Goal: Check status: Check status

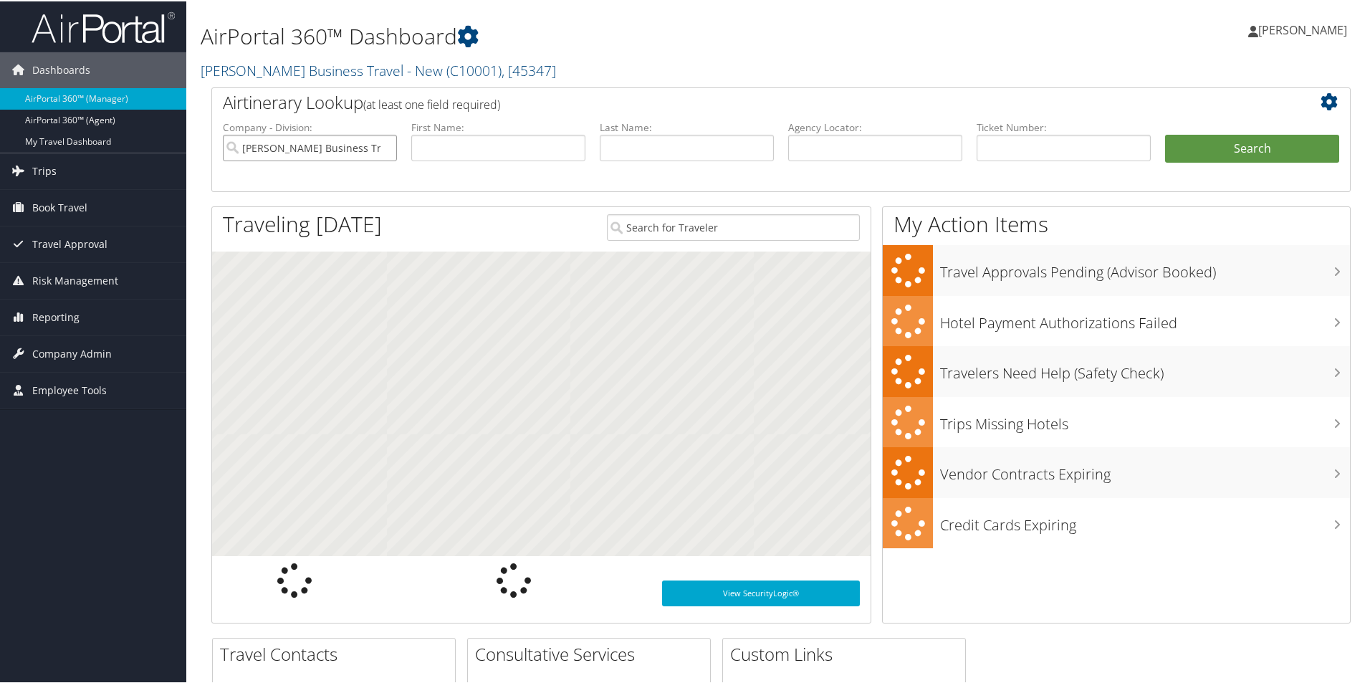
click at [360, 155] on input "Christopherson Business Travel - New" at bounding box center [310, 146] width 174 height 27
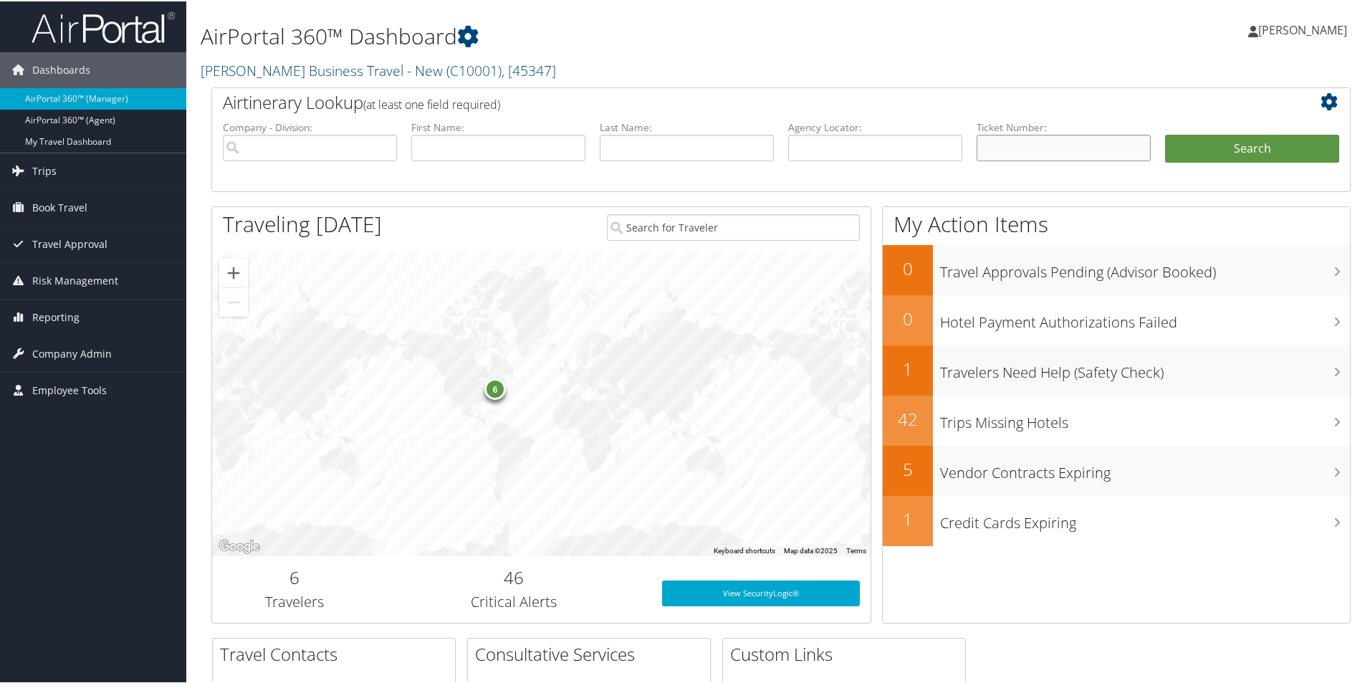
click at [983, 148] on input "text" at bounding box center [1064, 146] width 174 height 27
paste input "0167146532140"
type input "0167146532140"
click at [1185, 143] on button "Search" at bounding box center [1252, 147] width 174 height 29
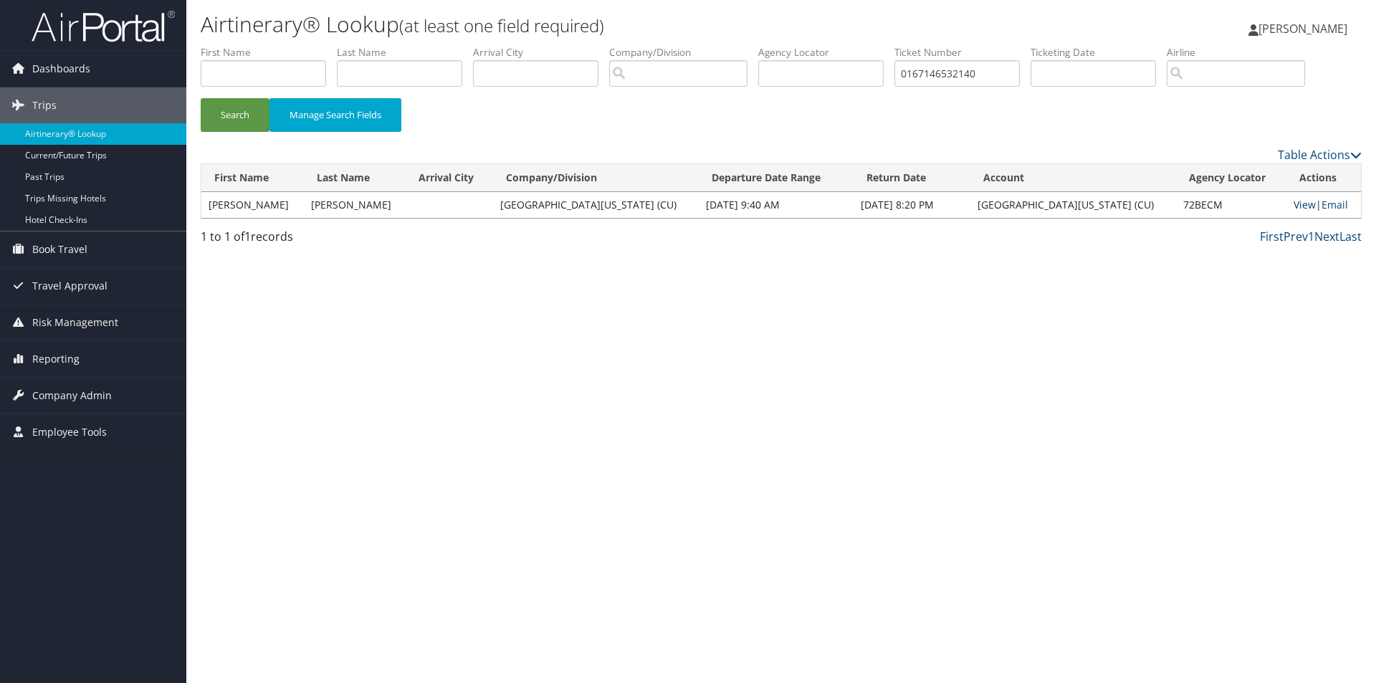
click at [1294, 203] on link "View" at bounding box center [1305, 205] width 22 height 14
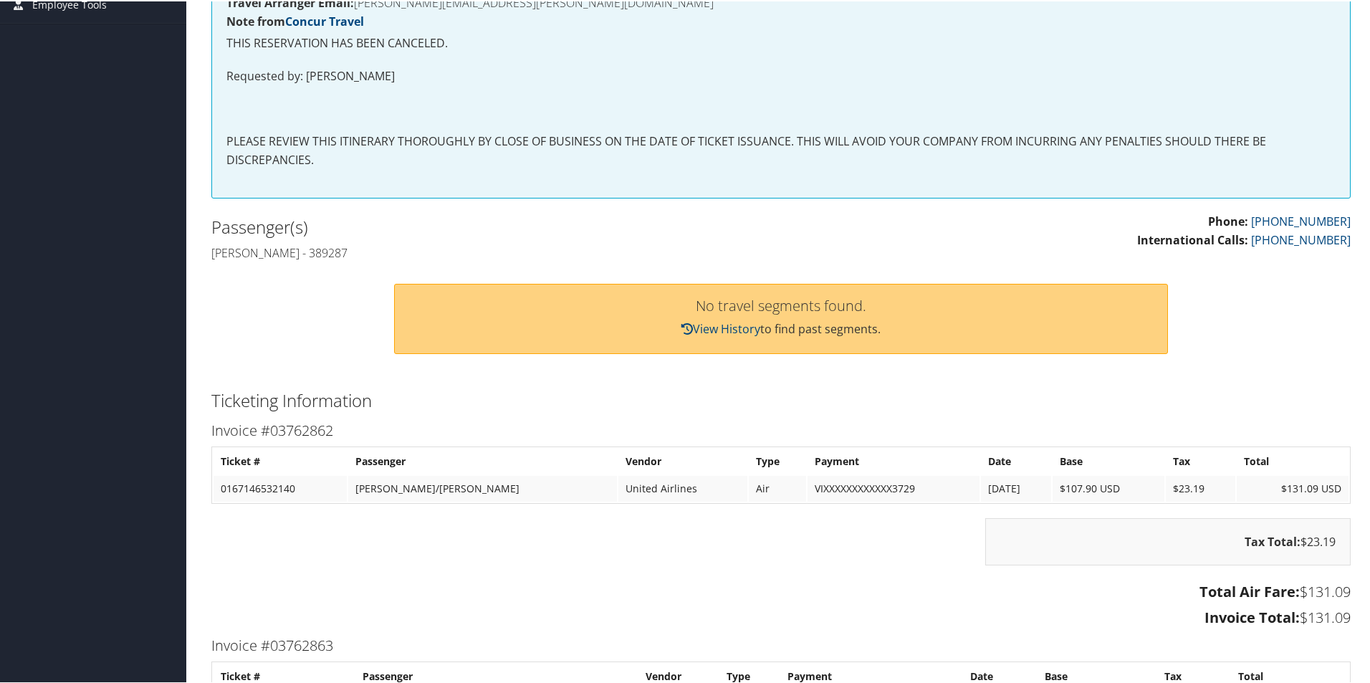
scroll to position [287, 0]
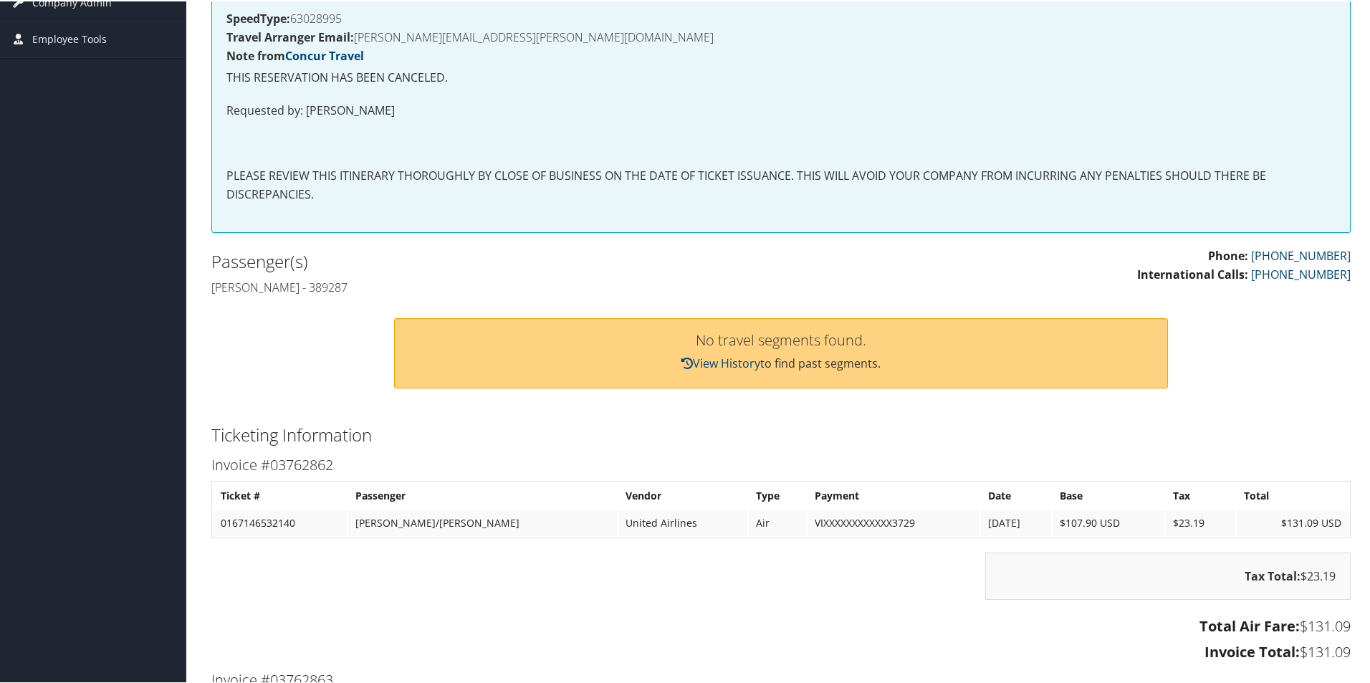
click at [981, 524] on td "11/14/2024" at bounding box center [1016, 522] width 70 height 26
drag, startPoint x: 304, startPoint y: 461, endPoint x: 349, endPoint y: 454, distance: 45.7
click at [305, 461] on h3 "Invoice #03762862" at bounding box center [781, 464] width 1140 height 20
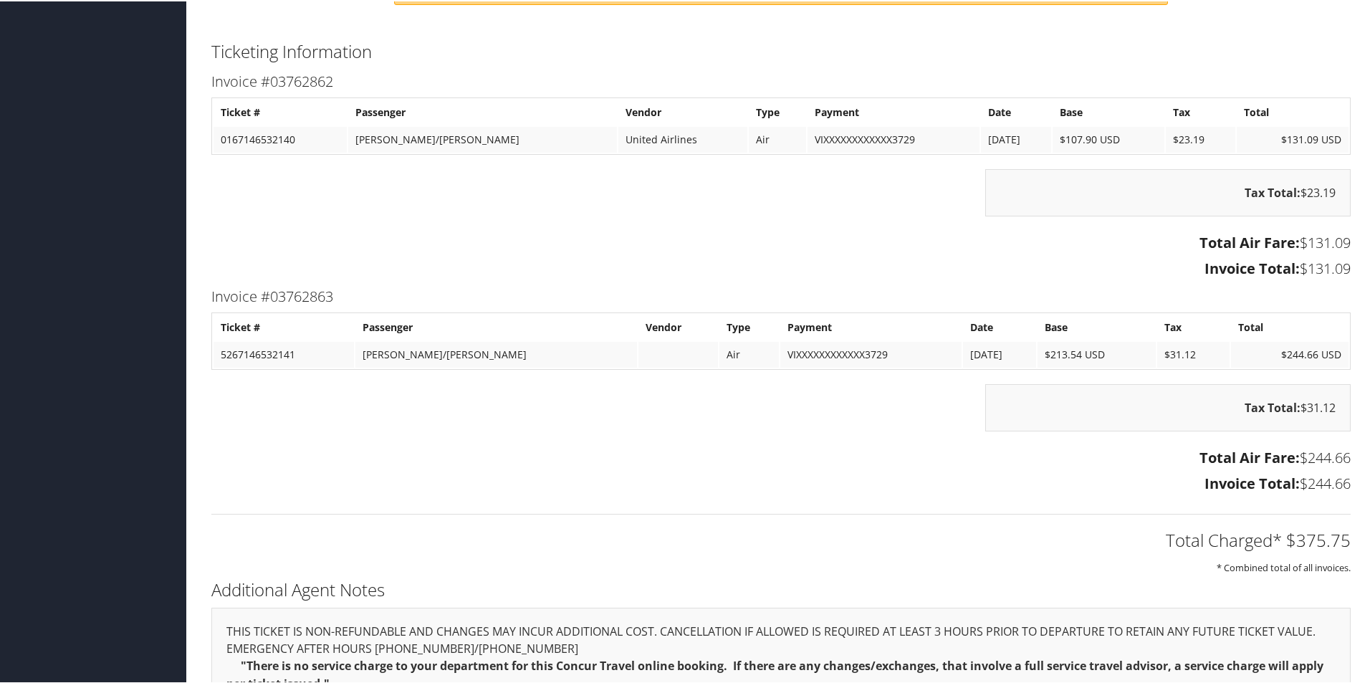
scroll to position [664, 0]
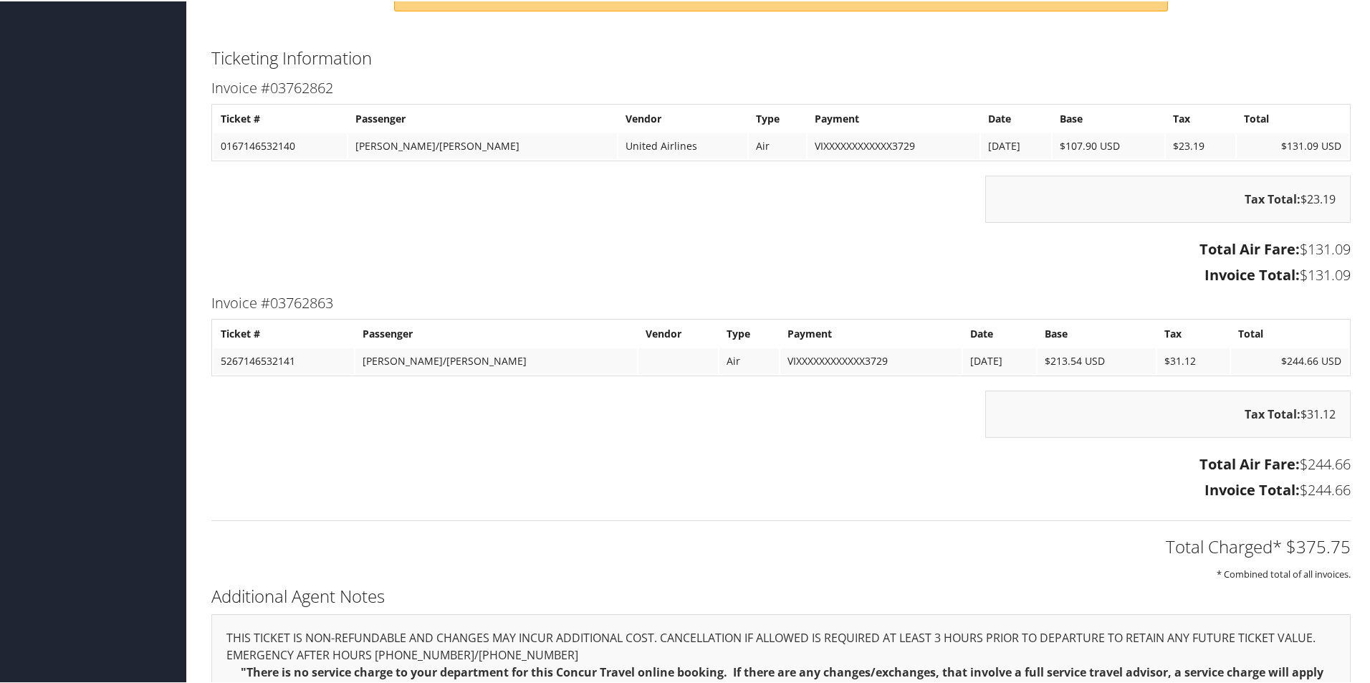
click at [446, 140] on td "PERKINS/CHRISTINAM" at bounding box center [482, 145] width 268 height 26
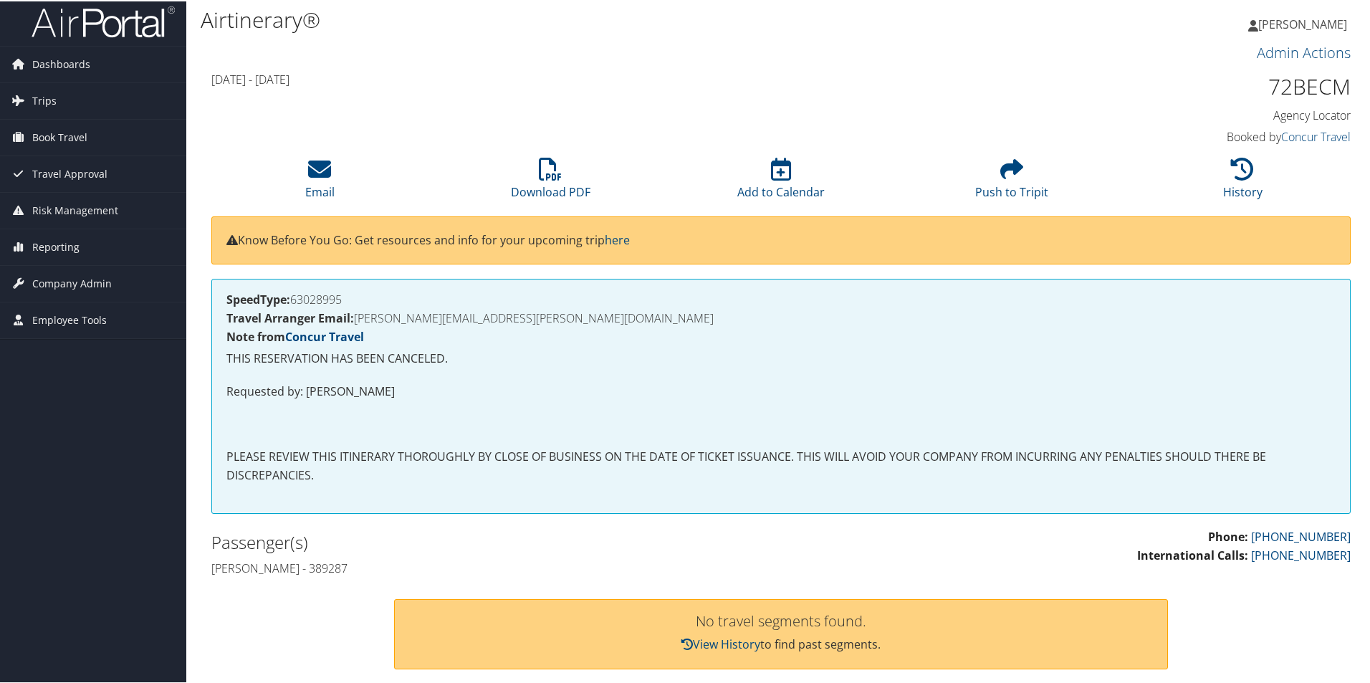
scroll to position [0, 0]
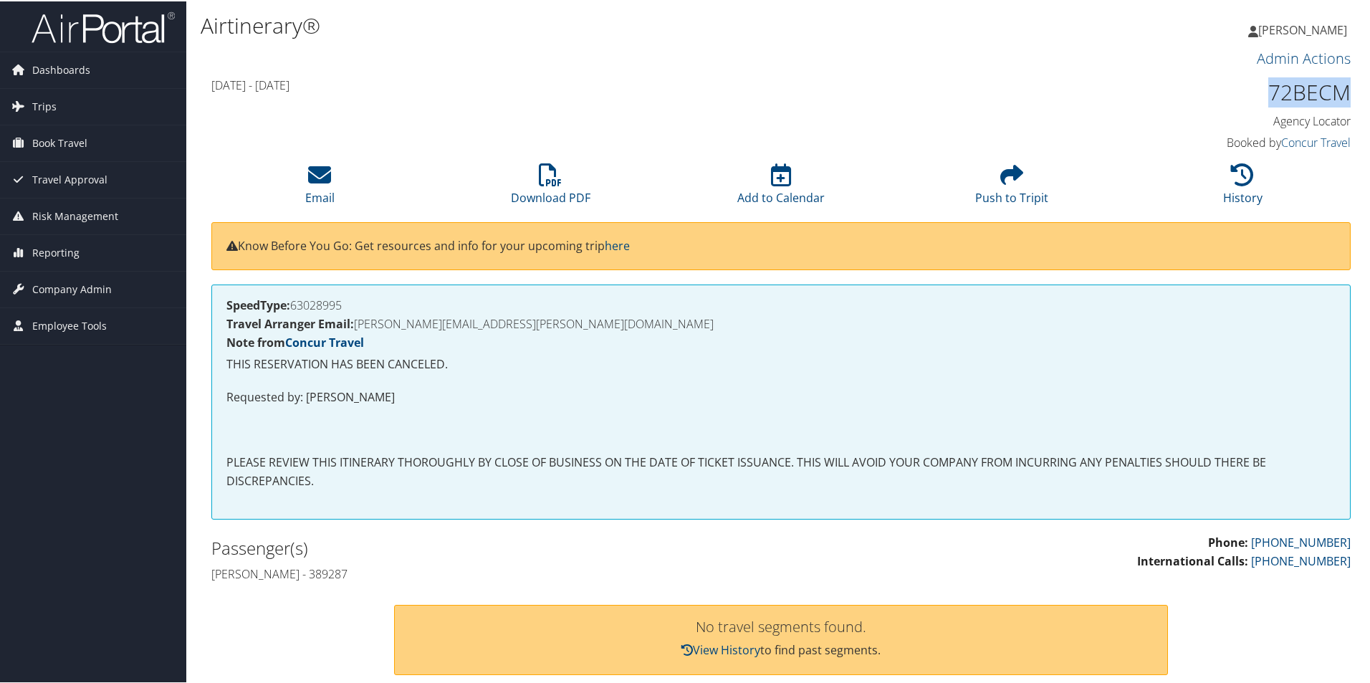
drag, startPoint x: 1352, startPoint y: 85, endPoint x: 1255, endPoint y: 90, distance: 97.6
click at [1255, 90] on div "72BECM Agency Locator Agency Locator 72BECM Booked by Concur Travel Booked by C…" at bounding box center [1217, 114] width 290 height 82
copy h1 "72BECM"
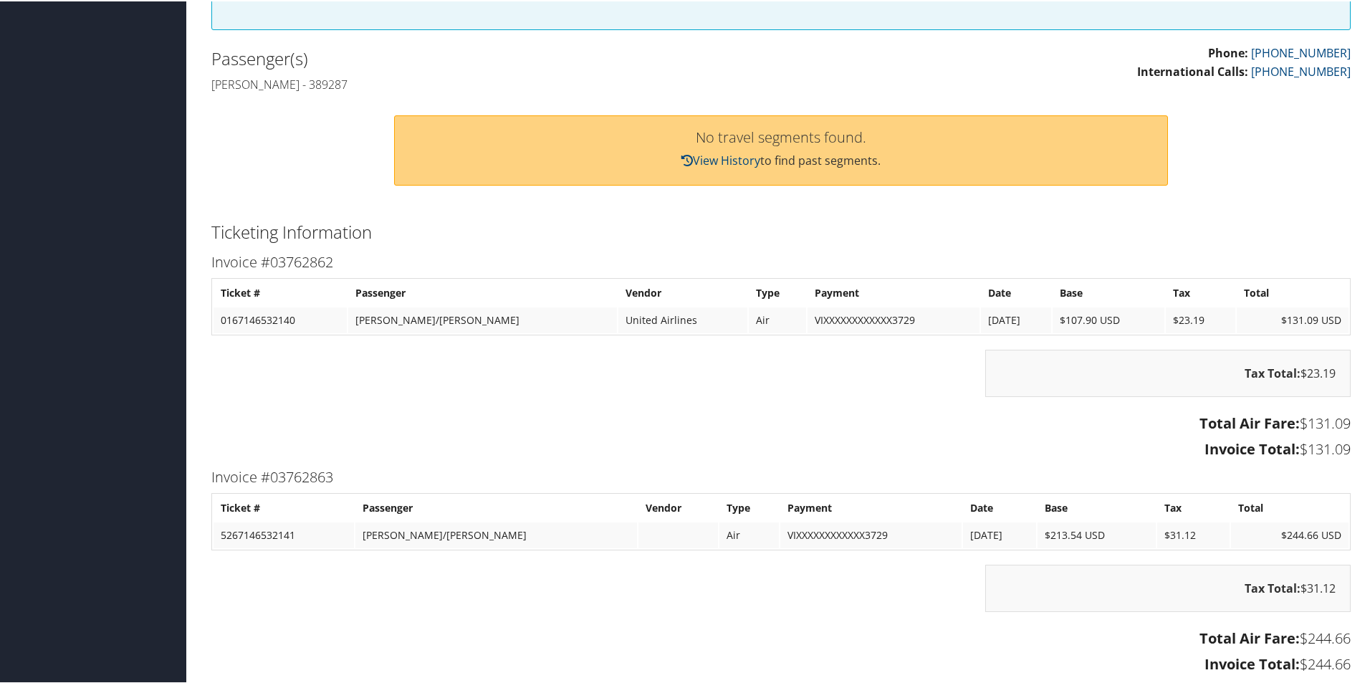
scroll to position [502, 0]
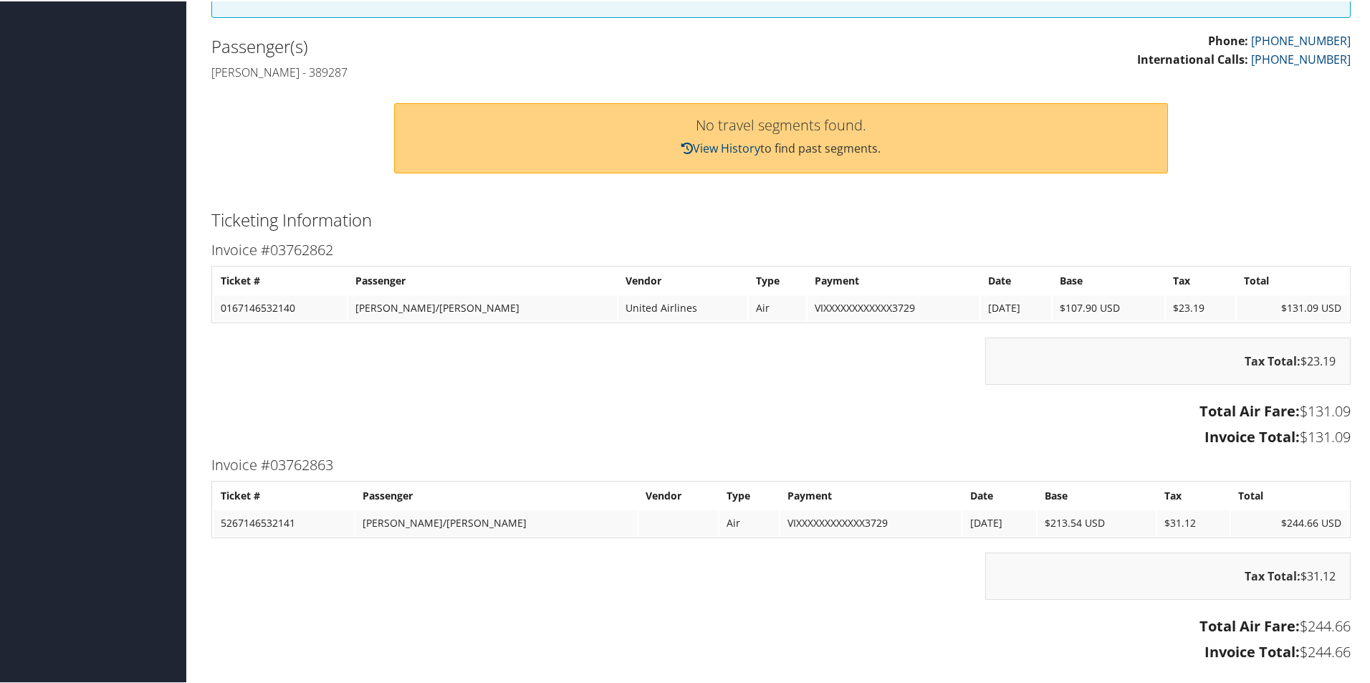
click at [482, 528] on td "PERKINS/CHRISTINAM" at bounding box center [496, 522] width 282 height 26
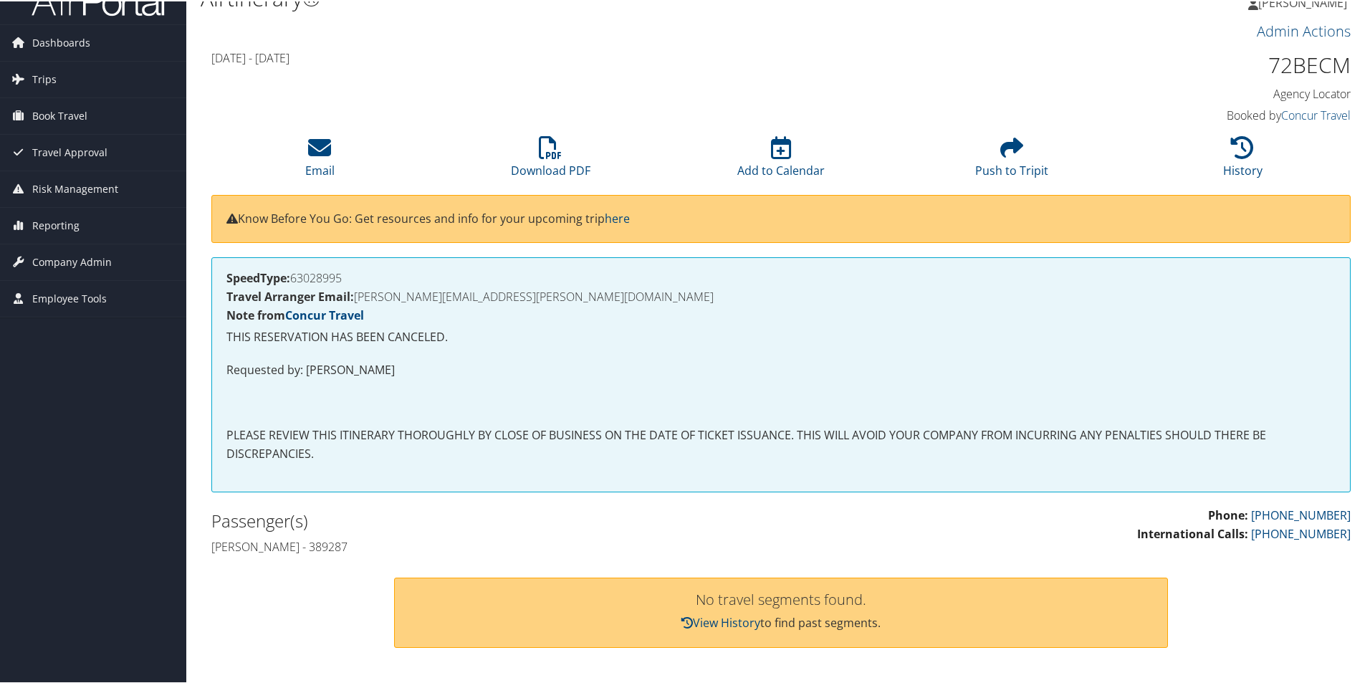
scroll to position [0, 0]
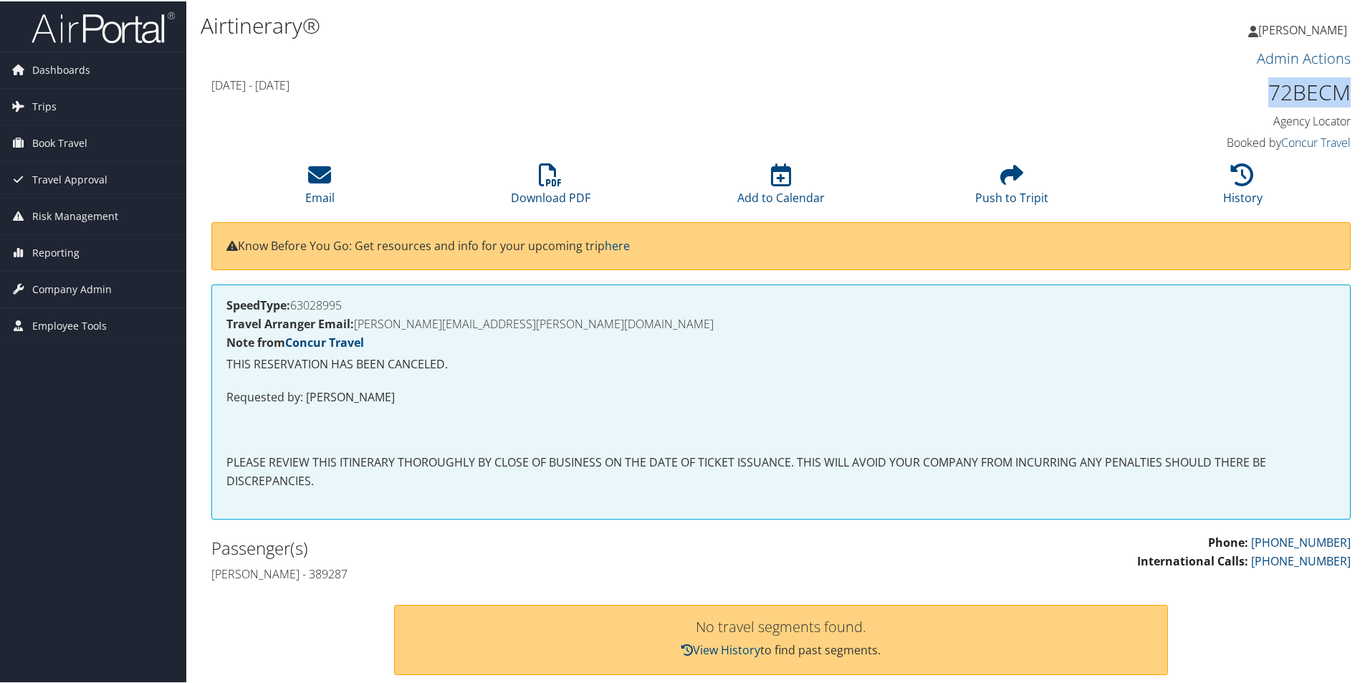
drag, startPoint x: 1358, startPoint y: 87, endPoint x: 1273, endPoint y: 82, distance: 85.4
copy h1 "72BECM"
